Goal: Information Seeking & Learning: Learn about a topic

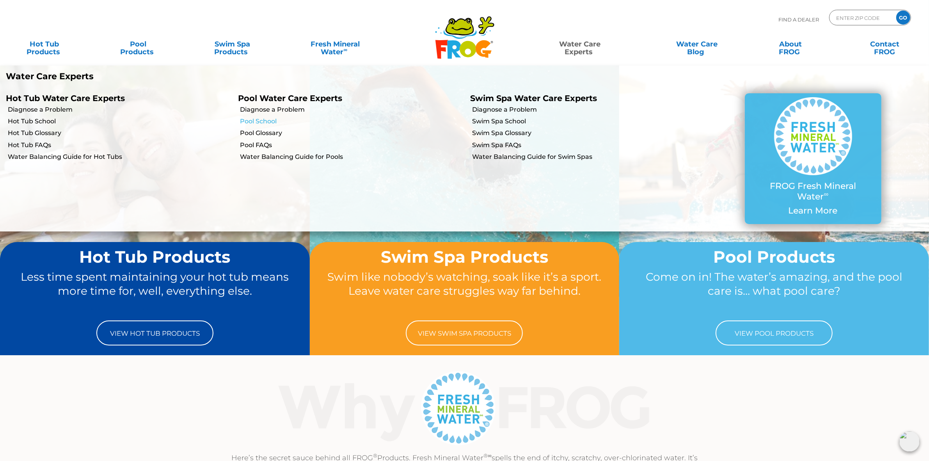
click at [276, 118] on link "Pool School" at bounding box center [352, 121] width 224 height 9
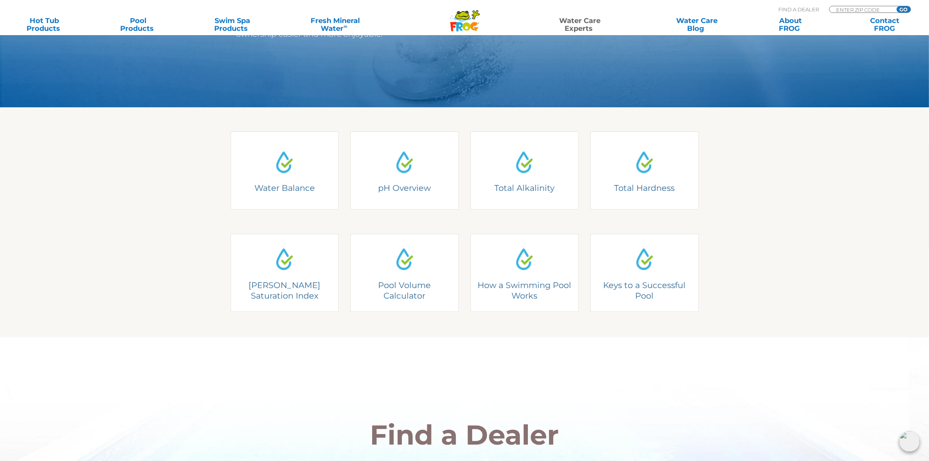
scroll to position [195, 0]
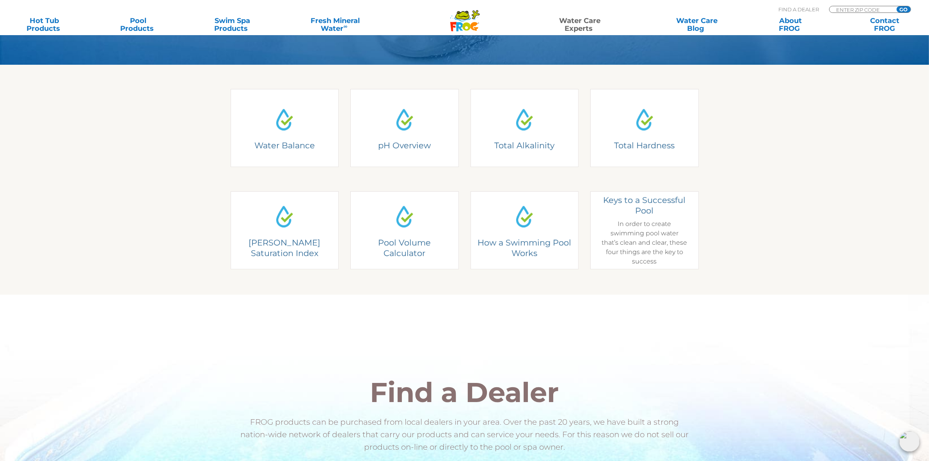
click at [639, 232] on div "Keys to a Successful Pool In order to create swimming pool water that’s clean a…" at bounding box center [645, 230] width 86 height 71
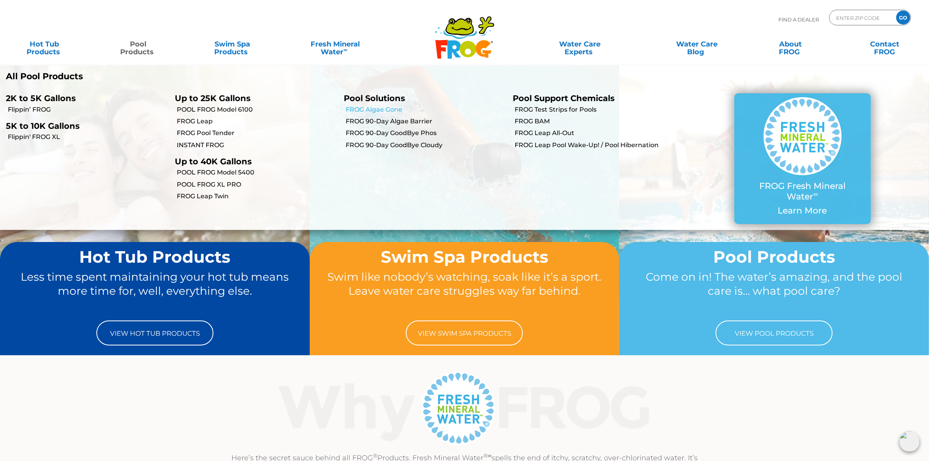
click at [396, 112] on link "FROG Algae Gone" at bounding box center [426, 109] width 161 height 9
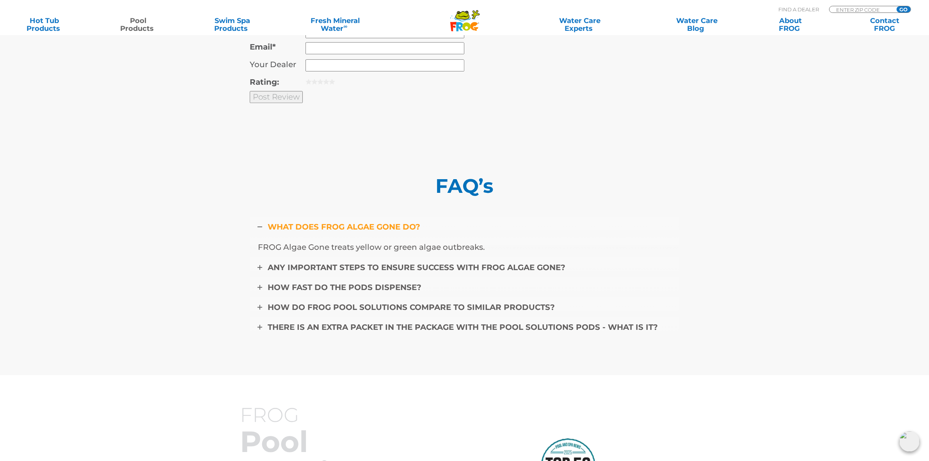
scroll to position [2928, 0]
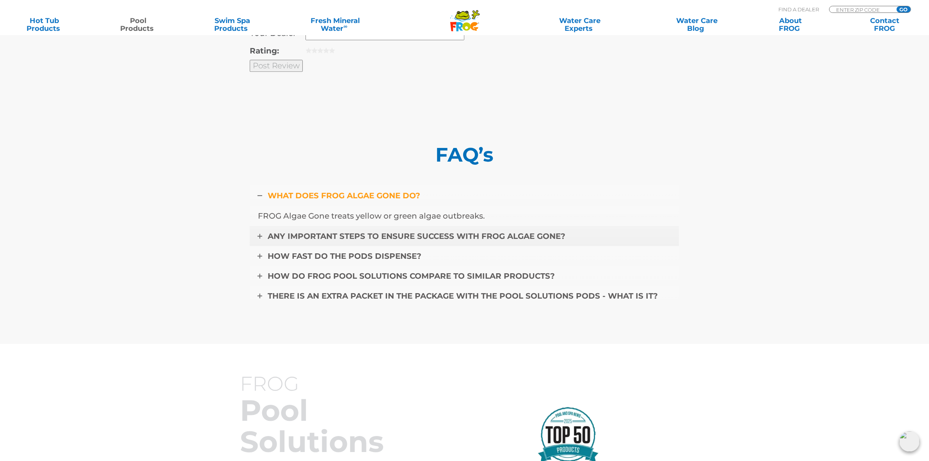
click at [520, 231] on span "ANY IMPORTANT STEPS TO ENSURE SUCCESS WITH FROG ALGAE GONE?" at bounding box center [417, 235] width 298 height 9
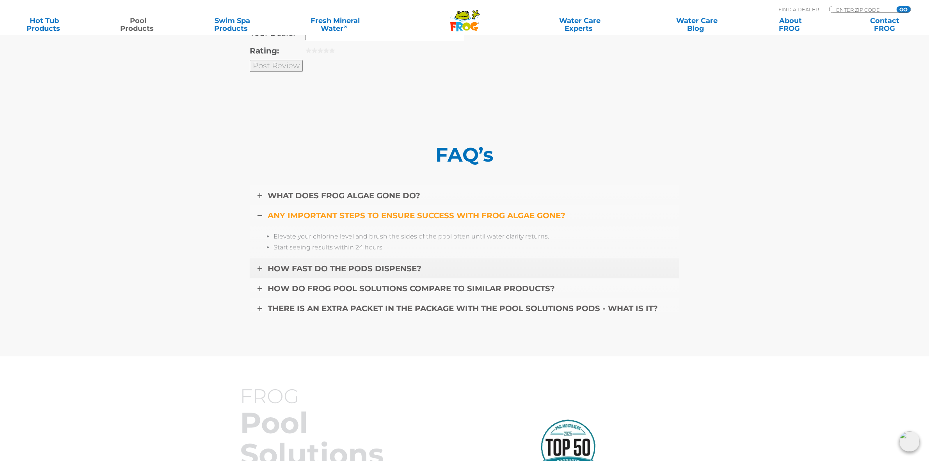
click at [374, 264] on span "HOW FAST DO THE PODS DISPENSE?" at bounding box center [345, 268] width 154 height 9
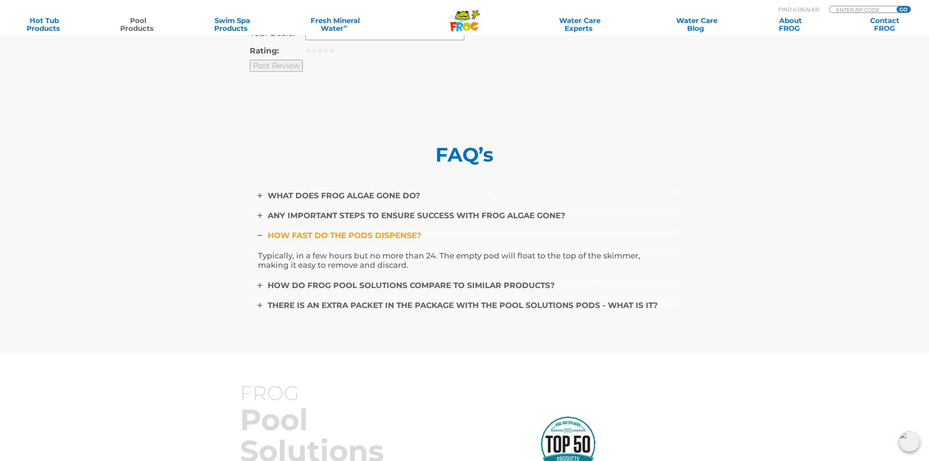
click at [379, 231] on span "HOW FAST DO THE PODS DISPENSE?" at bounding box center [345, 235] width 154 height 9
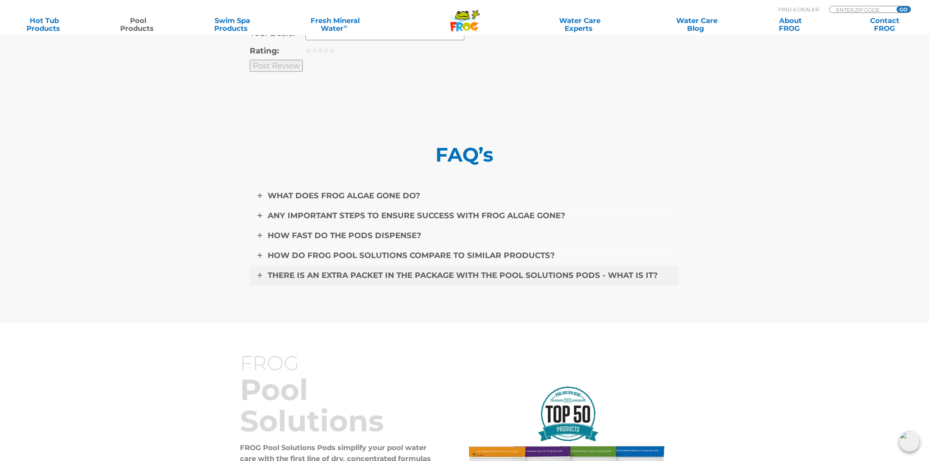
click at [369, 271] on span "THERE IS AN EXTRA PACKET IN THE PACKAGE WITH THE POOL SOLUTIONS PODS - WHAT IS …" at bounding box center [463, 275] width 390 height 9
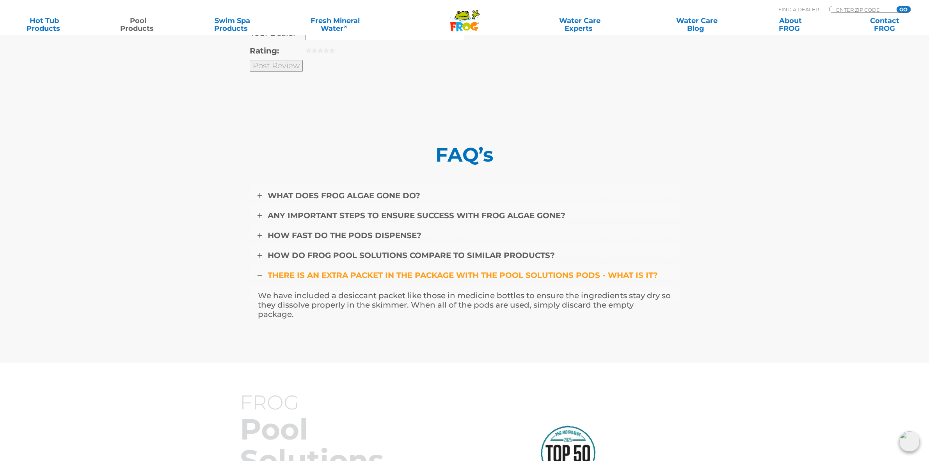
click at [370, 271] on span "THERE IS AN EXTRA PACKET IN THE PACKAGE WITH THE POOL SOLUTIONS PODS - WHAT IS …" at bounding box center [463, 275] width 390 height 9
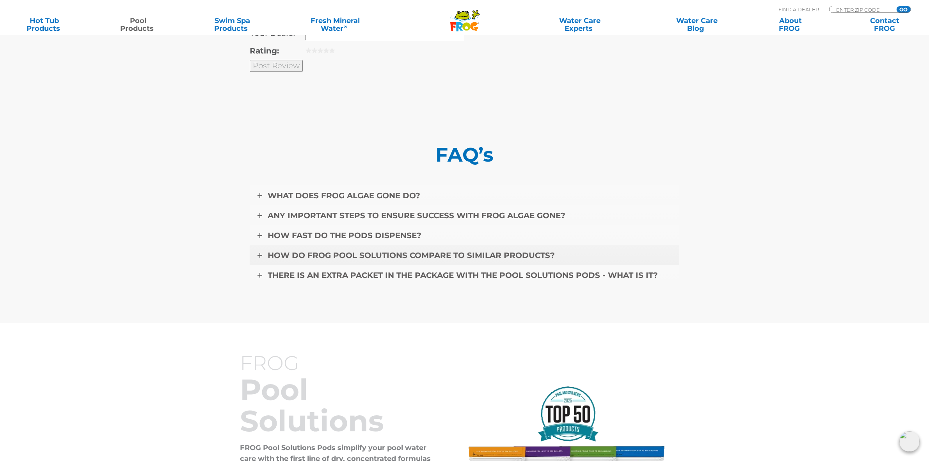
click at [362, 251] on span "HOW DO FROG POOL SOLUTIONS COMPARE TO SIMILAR PRODUCTS?" at bounding box center [411, 255] width 287 height 9
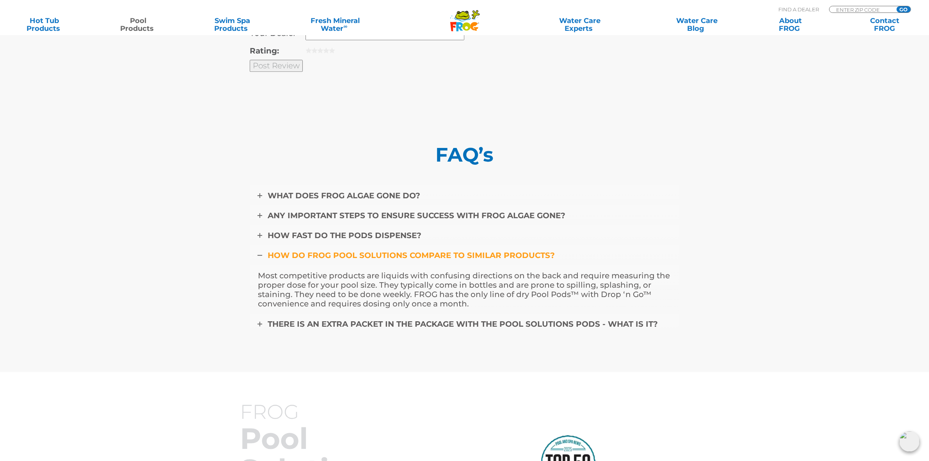
click at [362, 251] on span "HOW DO FROG POOL SOLUTIONS COMPARE TO SIMILAR PRODUCTS?" at bounding box center [411, 255] width 287 height 9
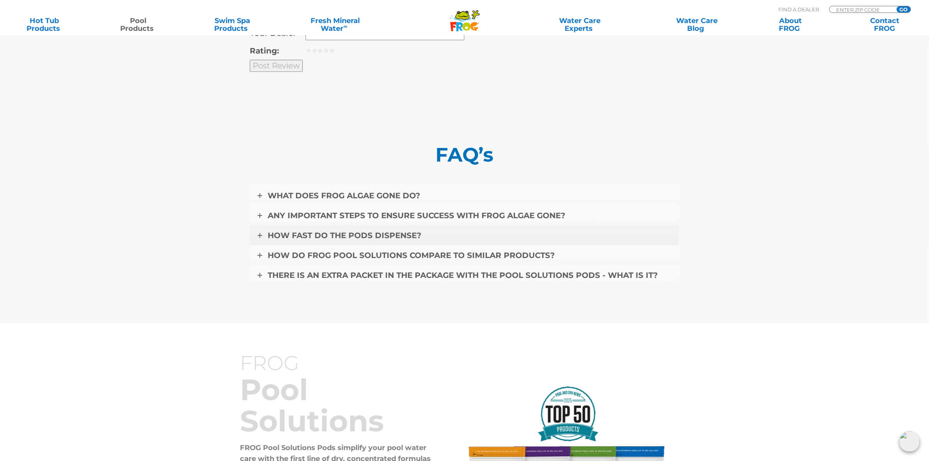
click at [359, 231] on span "HOW FAST DO THE PODS DISPENSE?" at bounding box center [345, 235] width 154 height 9
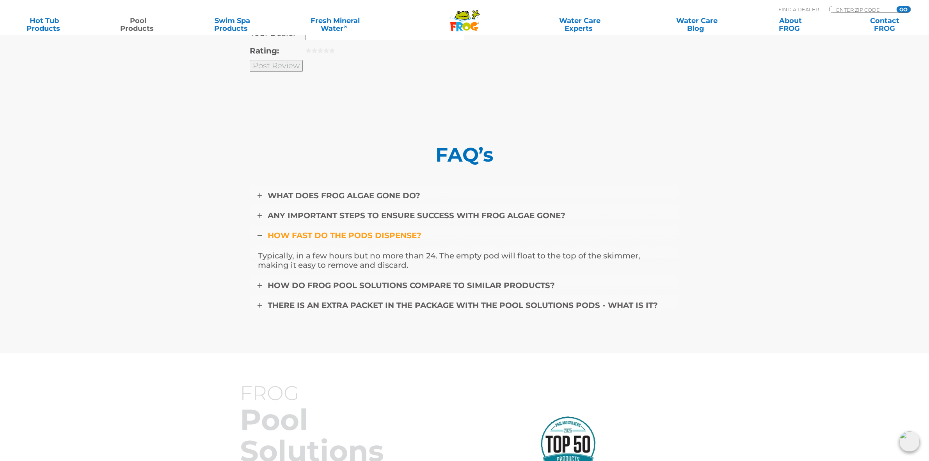
click at [360, 231] on span "HOW FAST DO THE PODS DISPENSE?" at bounding box center [345, 235] width 154 height 9
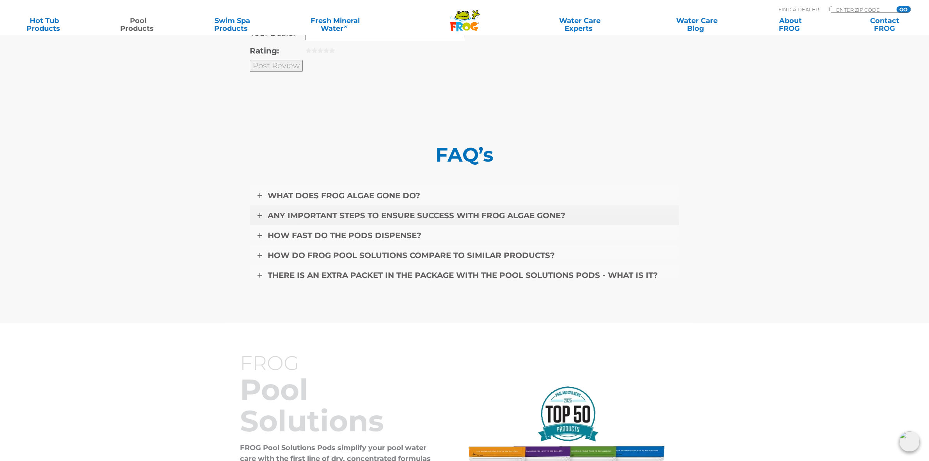
click at [356, 211] on span "ANY IMPORTANT STEPS TO ENSURE SUCCESS WITH FROG ALGAE GONE?" at bounding box center [417, 215] width 298 height 9
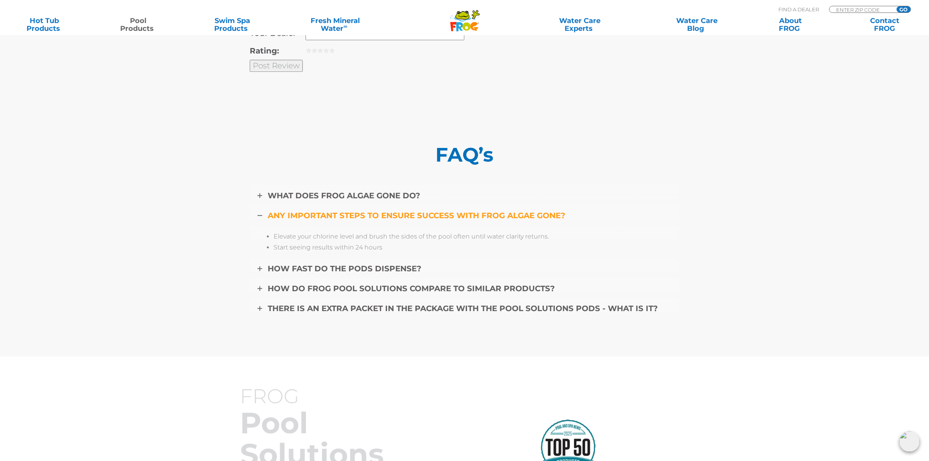
click at [356, 211] on span "ANY IMPORTANT STEPS TO ENSURE SUCCESS WITH FROG ALGAE GONE?" at bounding box center [417, 215] width 298 height 9
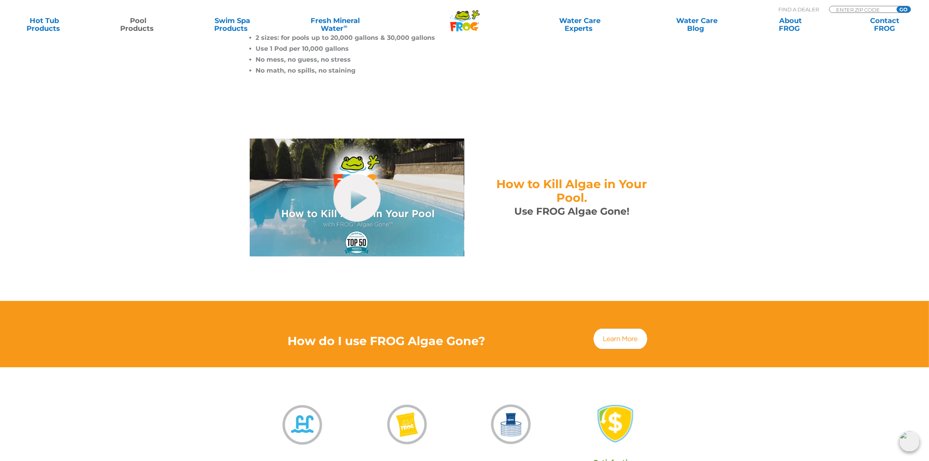
scroll to position [293, 0]
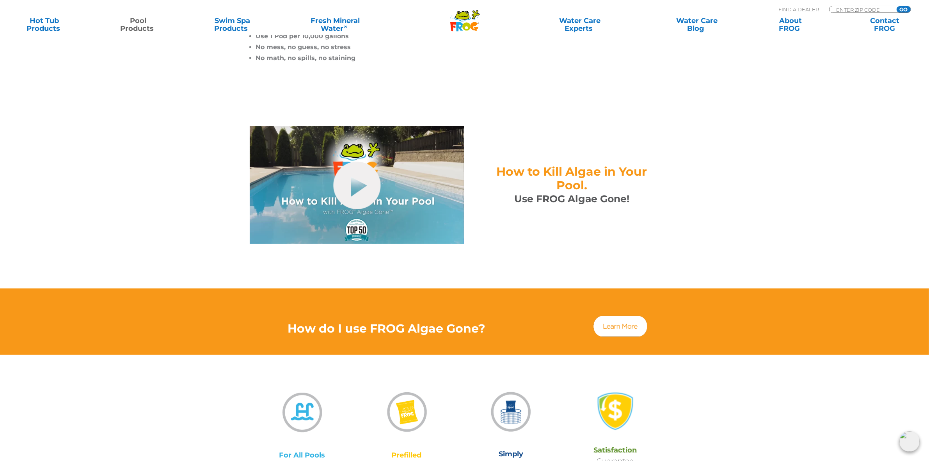
click at [632, 321] on img at bounding box center [621, 326] width 56 height 23
click at [360, 176] on link "hide-me" at bounding box center [357, 186] width 47 height 48
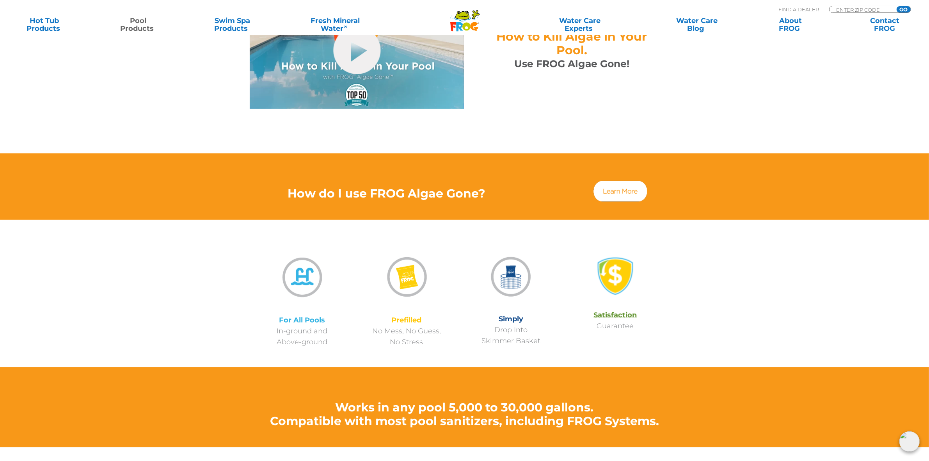
scroll to position [293, 0]
